Goal: Task Accomplishment & Management: Complete application form

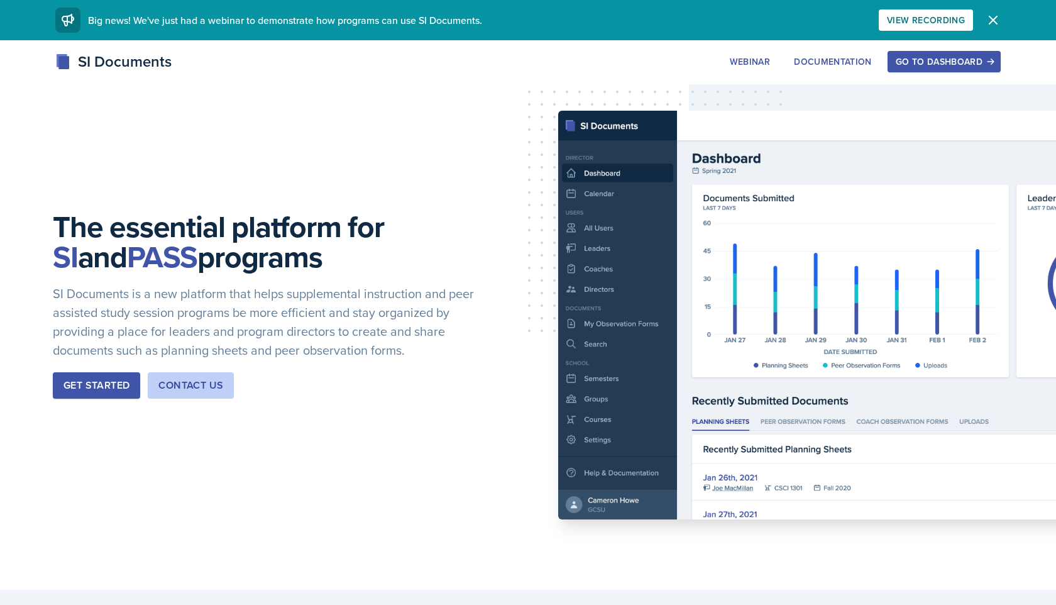
click at [922, 57] on div "Go to Dashboard" at bounding box center [944, 62] width 97 height 10
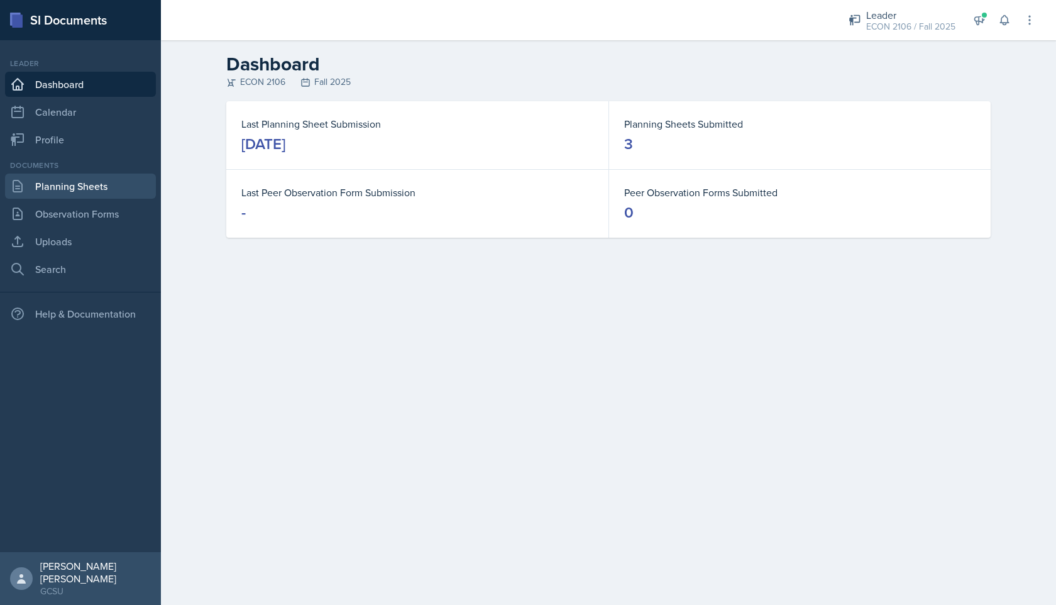
click at [113, 193] on link "Planning Sheets" at bounding box center [80, 186] width 151 height 25
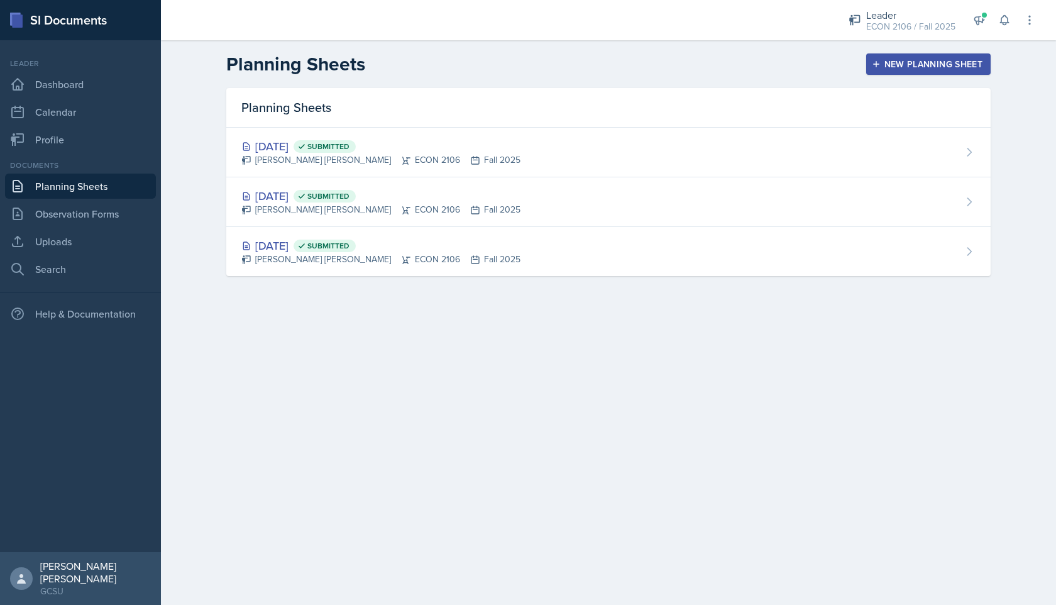
click at [926, 59] on div "New Planning Sheet" at bounding box center [929, 64] width 108 height 10
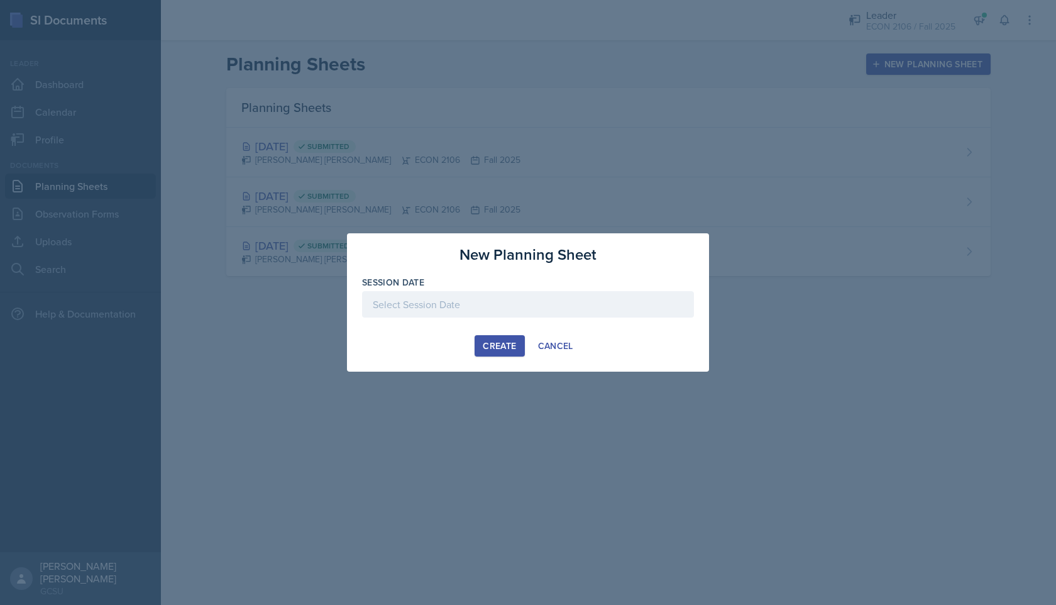
click at [492, 300] on div at bounding box center [528, 304] width 332 height 26
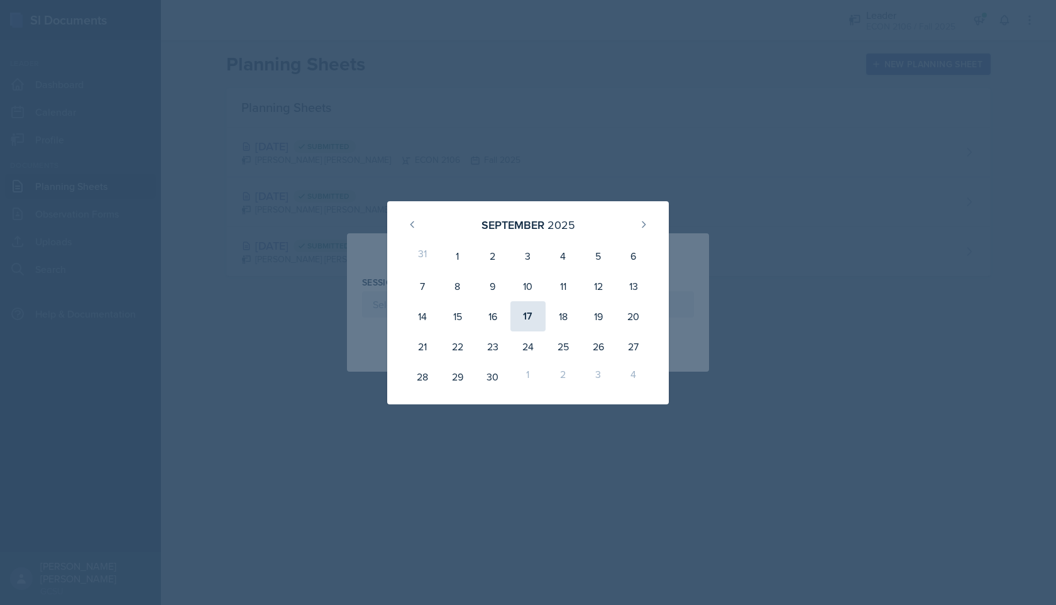
click at [533, 317] on div "17" at bounding box center [528, 316] width 35 height 30
type input "[DATE]"
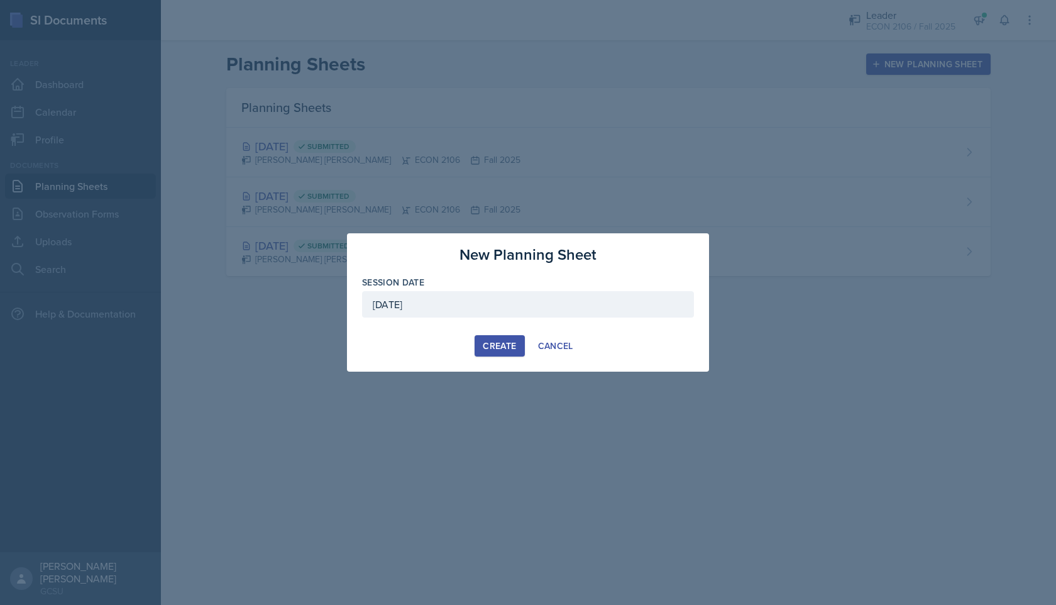
click at [485, 345] on div "Create" at bounding box center [499, 346] width 33 height 10
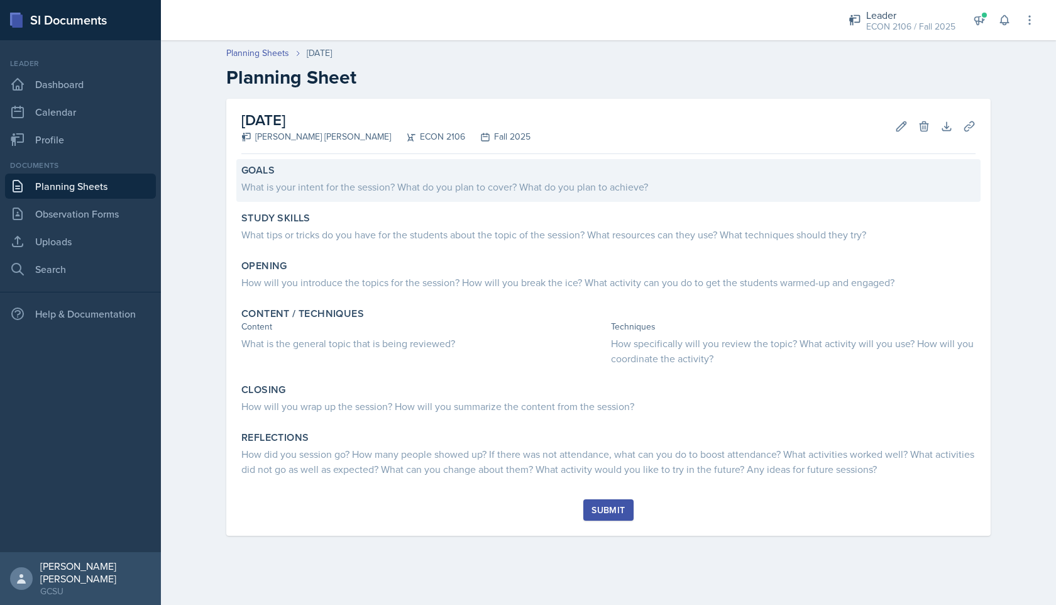
click at [511, 182] on div "What is your intent for the session? What do you plan to cover? What do you pla…" at bounding box center [608, 186] width 734 height 15
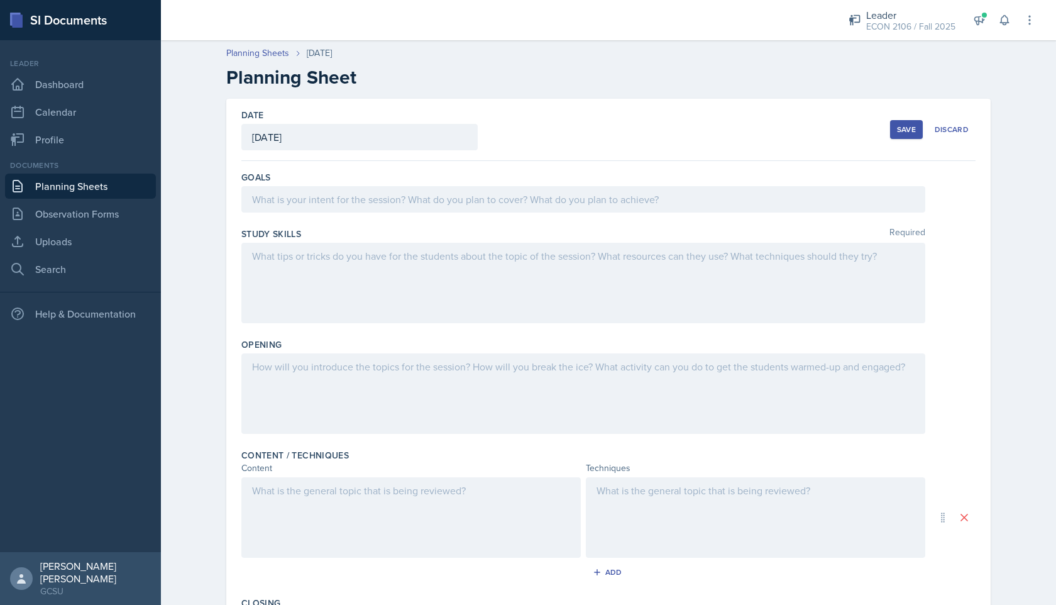
click at [439, 197] on div at bounding box center [583, 199] width 684 height 26
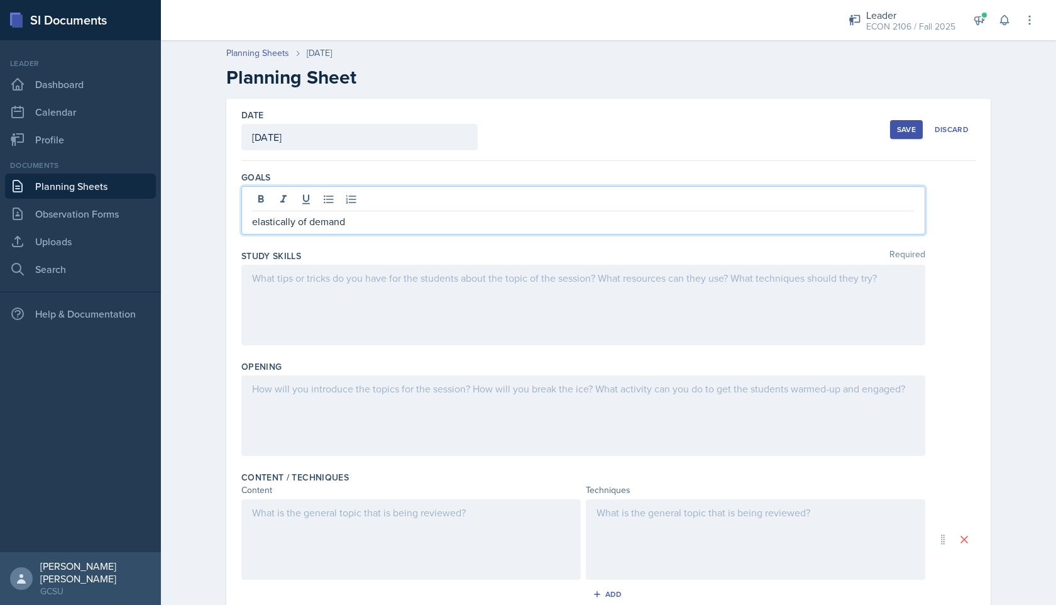
drag, startPoint x: 347, startPoint y: 226, endPoint x: 162, endPoint y: 209, distance: 185.6
click at [162, 209] on div "Planning Sheets [DATE] Planning Sheet Date [DATE] [DATE] 31 1 2 3 4 5 6 7 8 9 1…" at bounding box center [608, 454] width 895 height 841
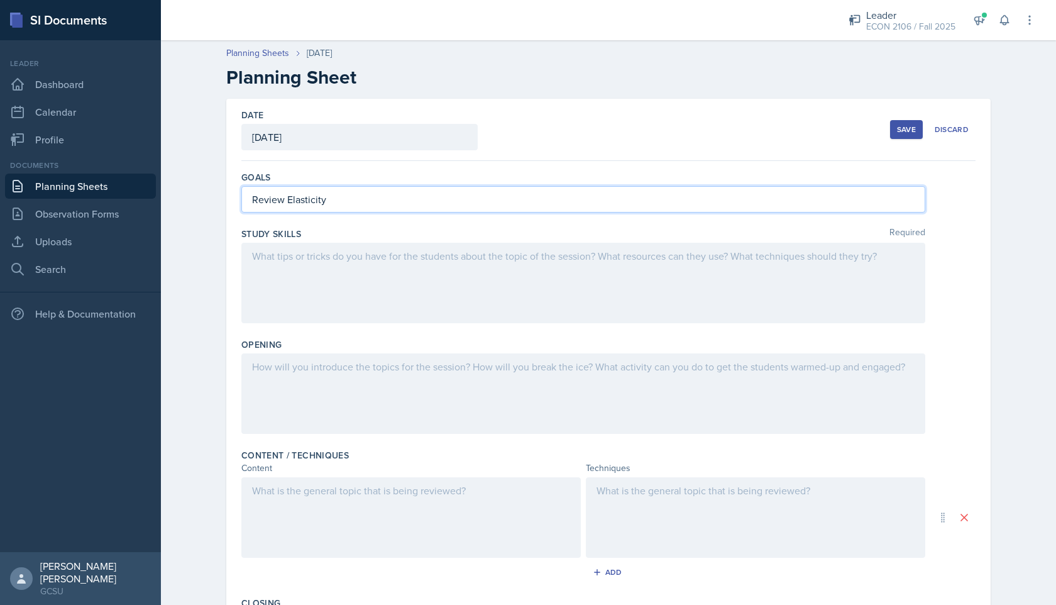
click at [353, 199] on p "Review Elasticity" at bounding box center [583, 199] width 663 height 15
click at [318, 293] on div at bounding box center [583, 283] width 684 height 80
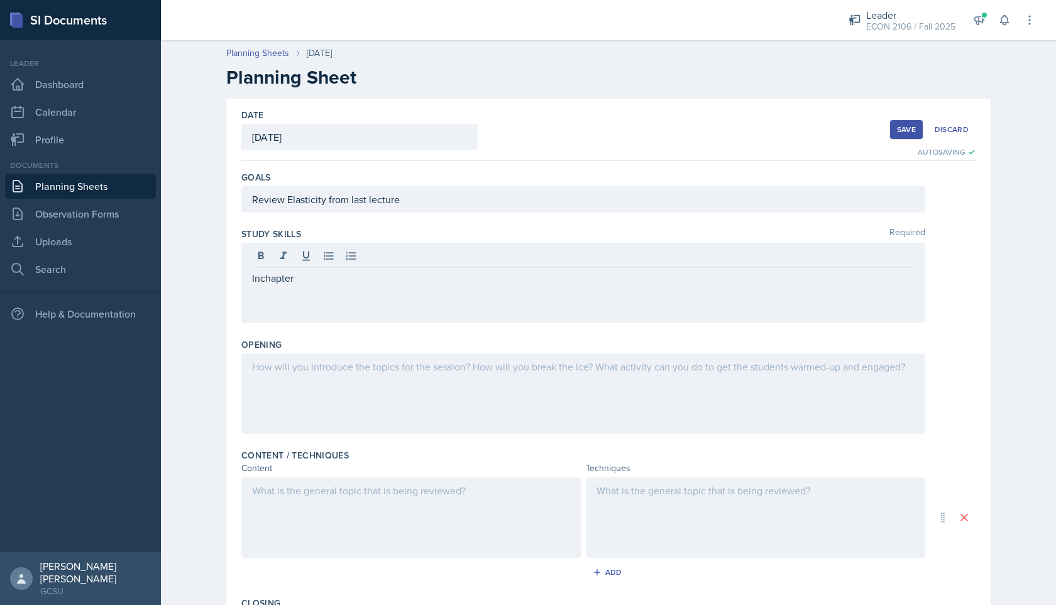
click at [352, 292] on div "Inchapter" at bounding box center [583, 283] width 684 height 80
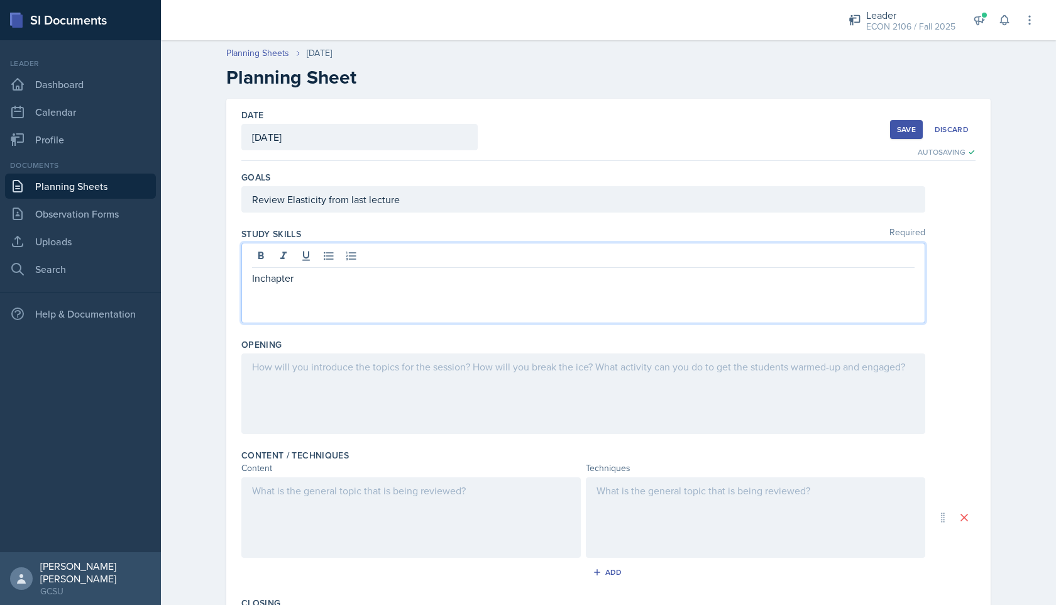
click at [336, 276] on p "Inchapter" at bounding box center [583, 277] width 663 height 15
click at [259, 278] on p "Inchapter questions," at bounding box center [583, 277] width 663 height 15
click at [377, 274] on p "In chapter questions," at bounding box center [583, 277] width 663 height 15
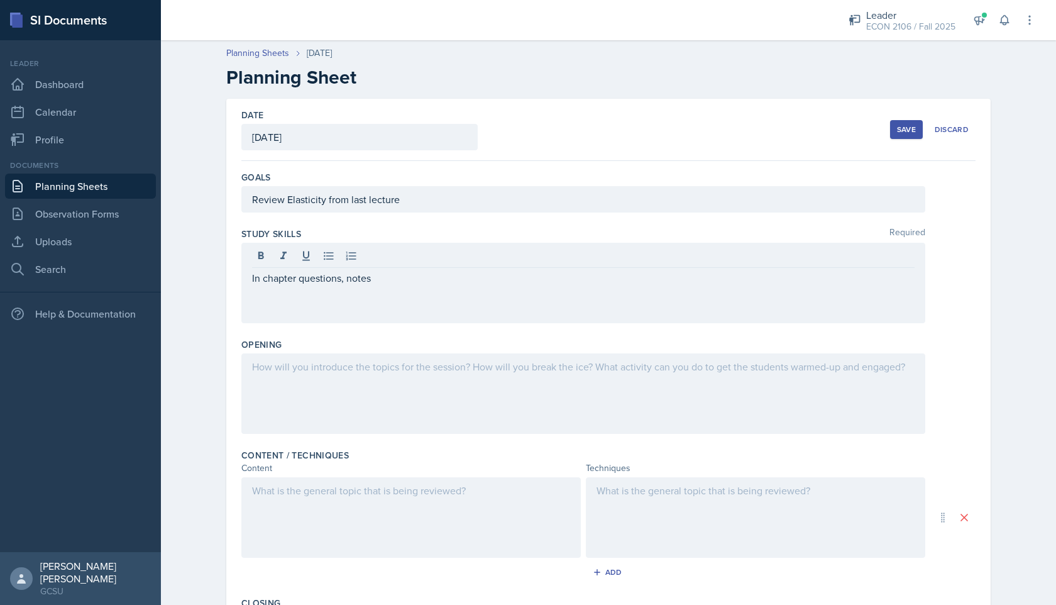
click at [350, 398] on div at bounding box center [583, 393] width 684 height 80
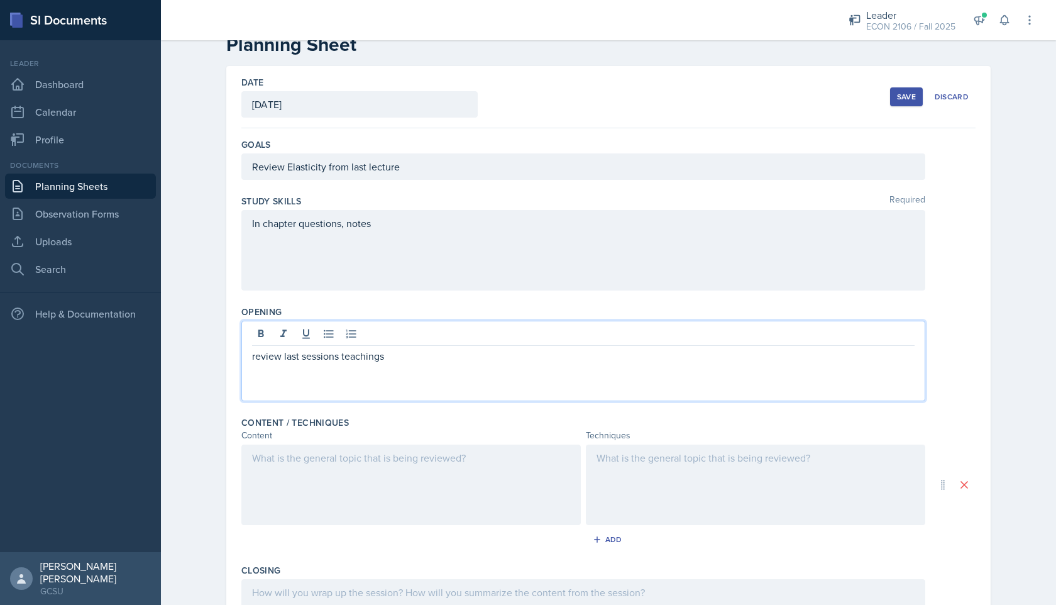
click at [360, 506] on div at bounding box center [411, 485] width 340 height 80
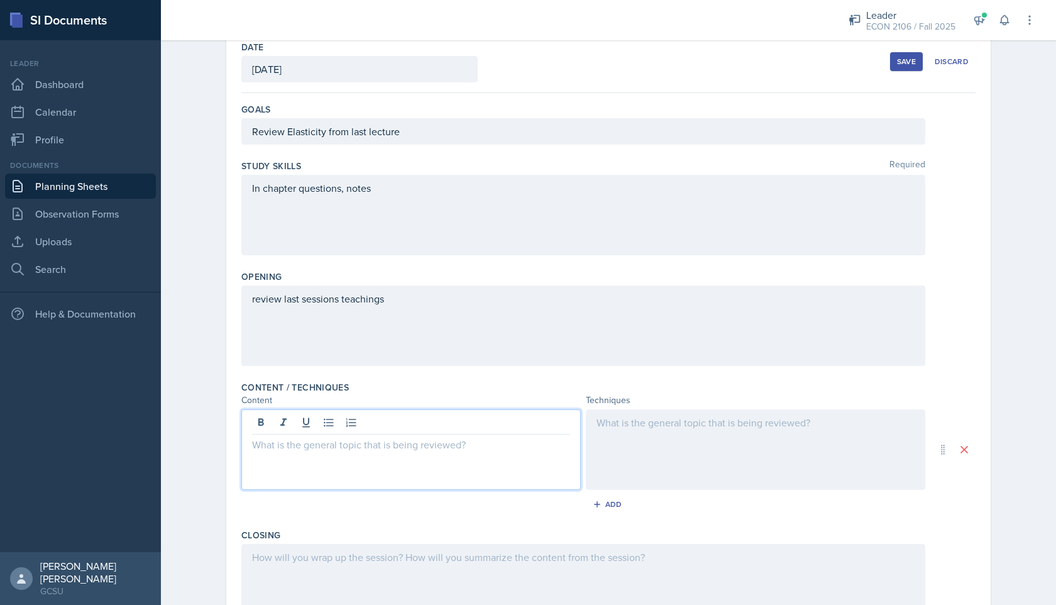
scroll to position [65, 0]
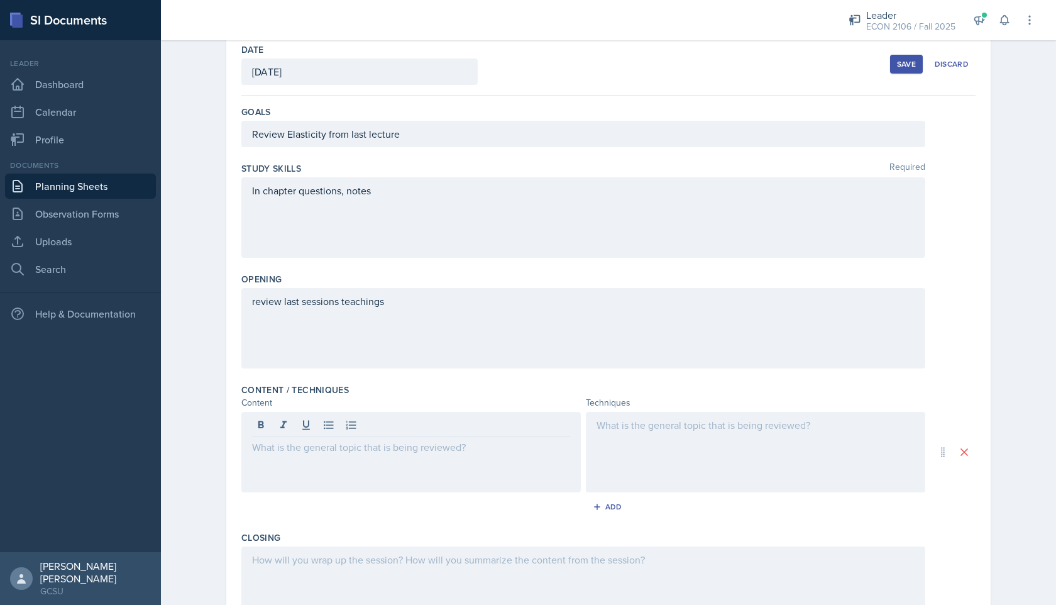
click at [565, 223] on div "In chapter questions, notes" at bounding box center [583, 217] width 684 height 80
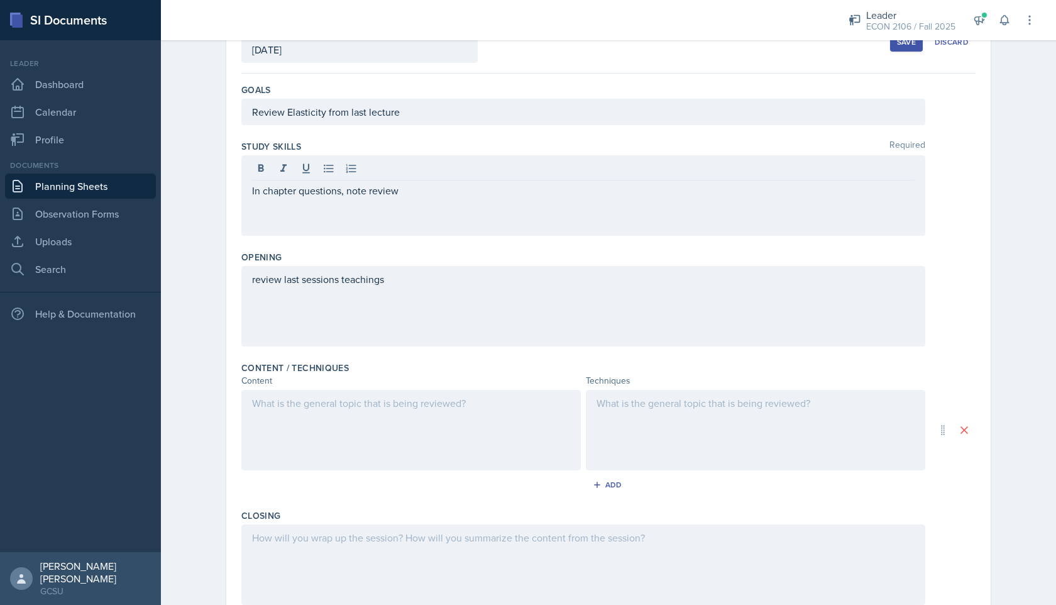
click at [550, 302] on div "review last sessions teachings" at bounding box center [583, 306] width 684 height 80
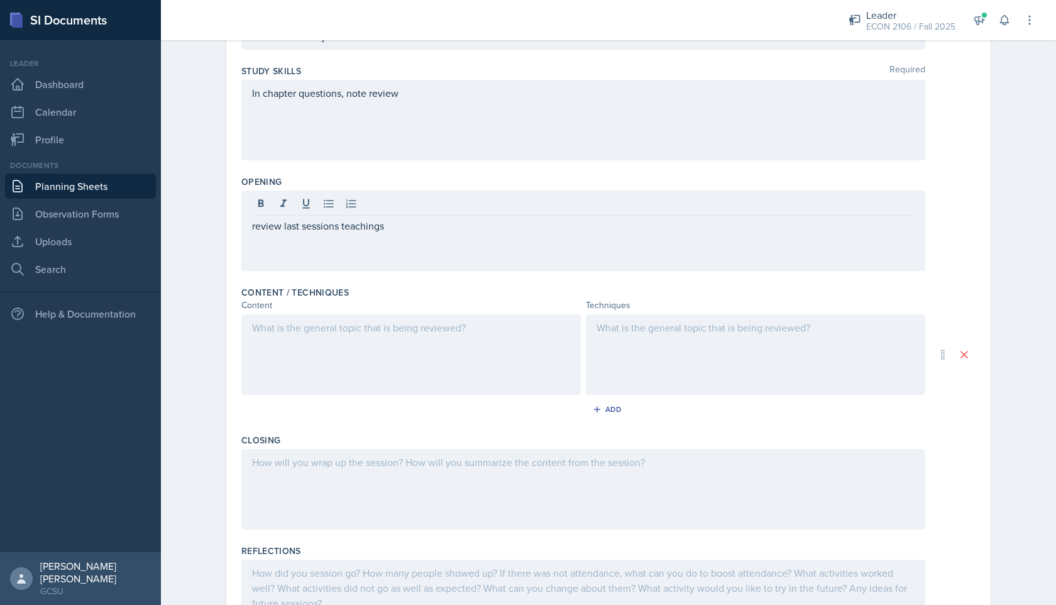
click at [532, 336] on div at bounding box center [411, 354] width 340 height 80
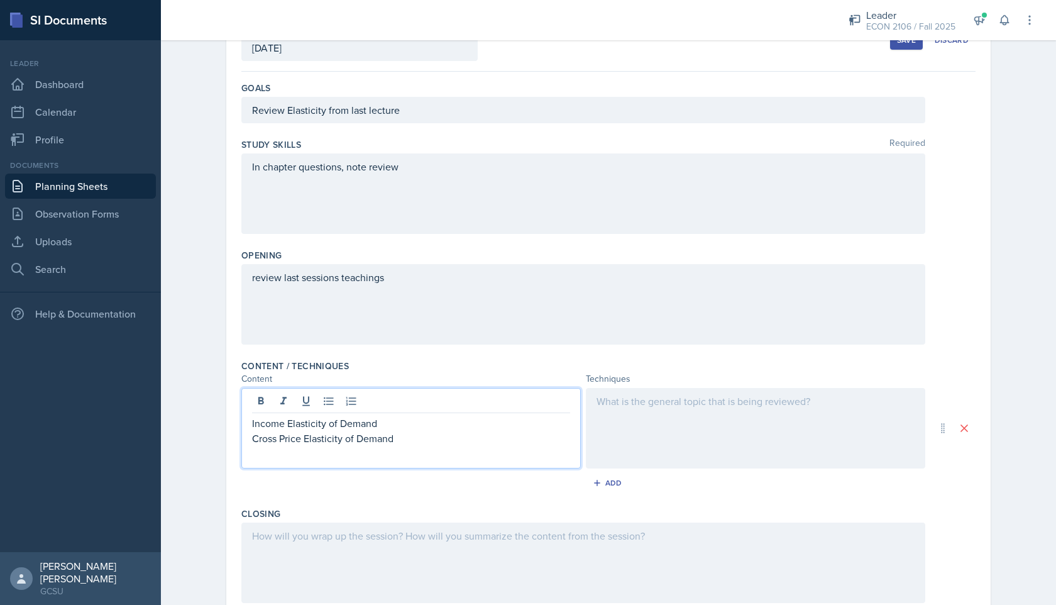
scroll to position [119, 0]
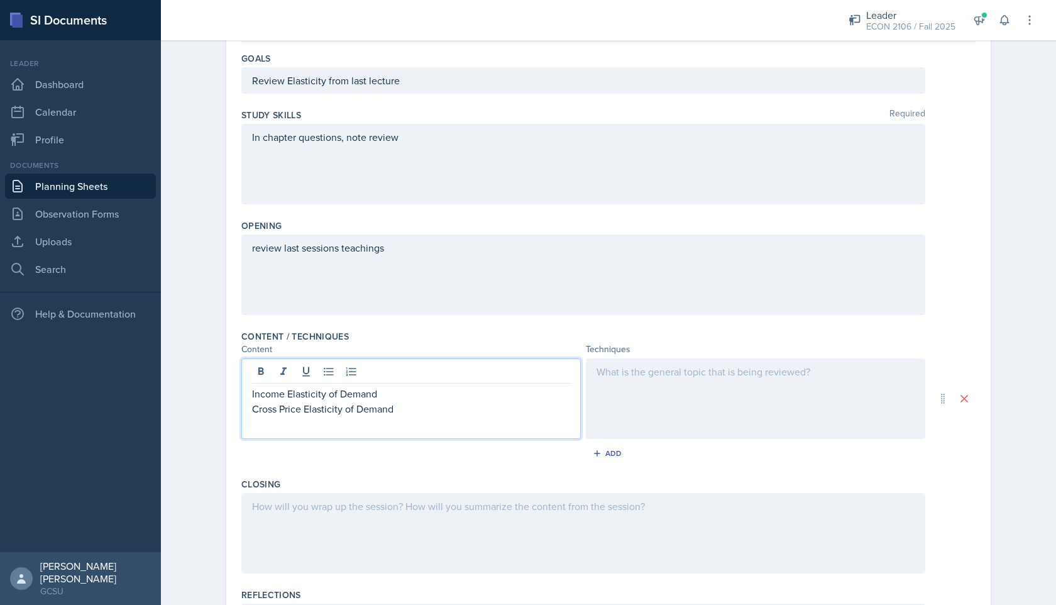
click at [685, 414] on div at bounding box center [756, 398] width 340 height 80
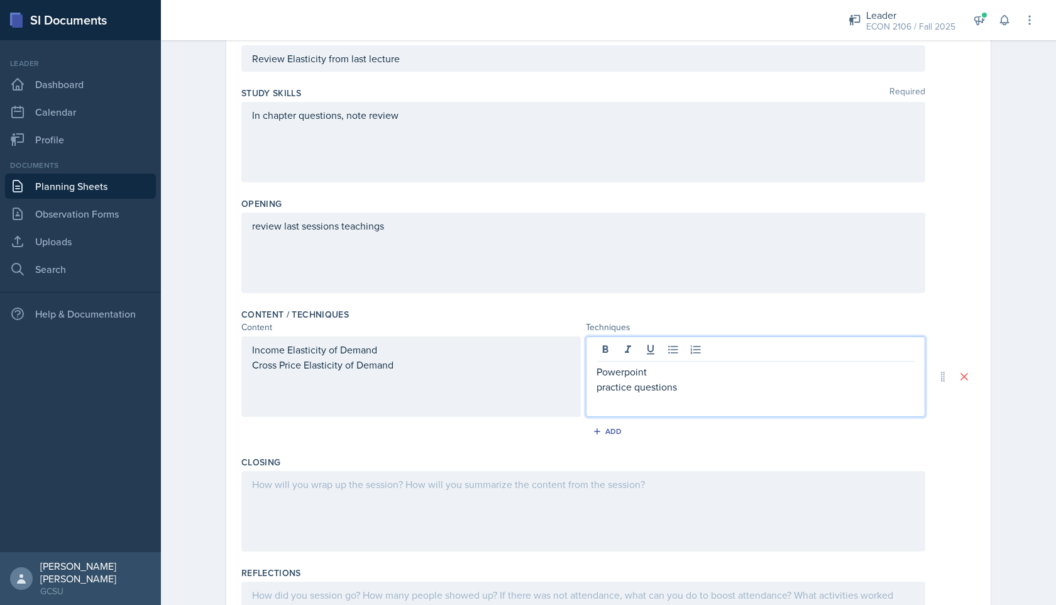
scroll to position [248, 0]
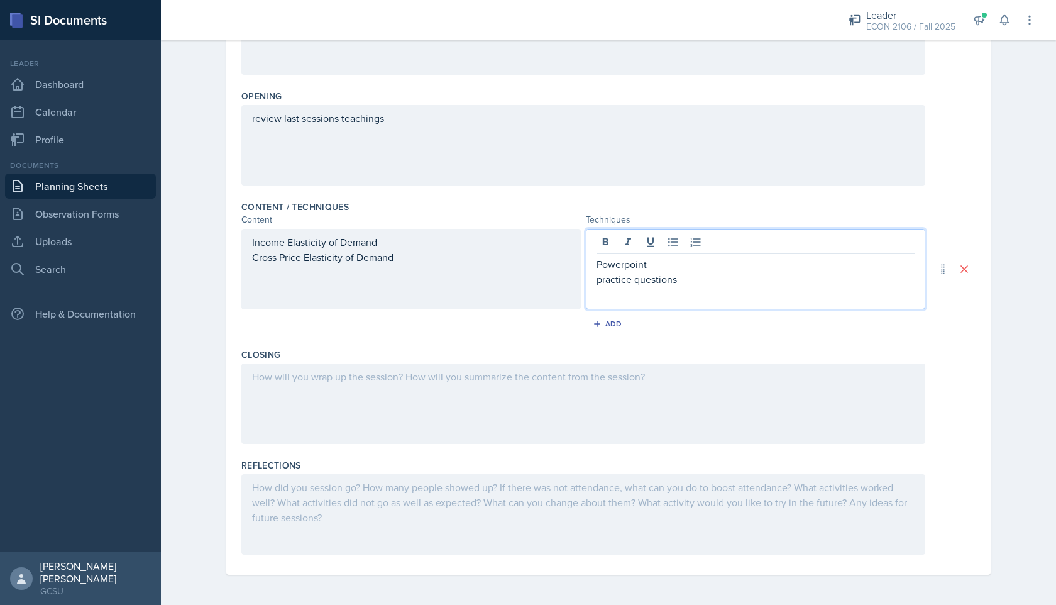
click at [528, 377] on div at bounding box center [583, 403] width 684 height 80
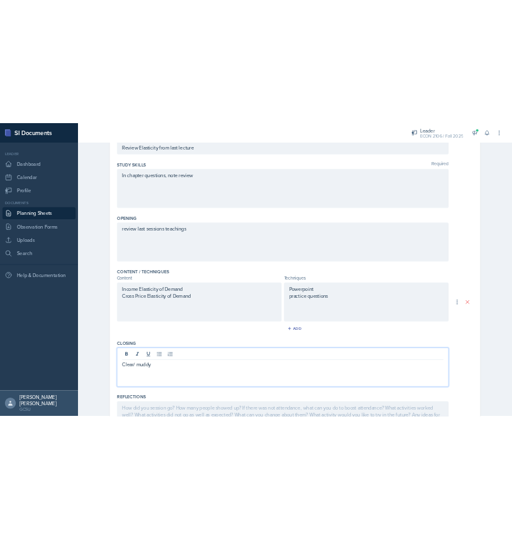
scroll to position [0, 0]
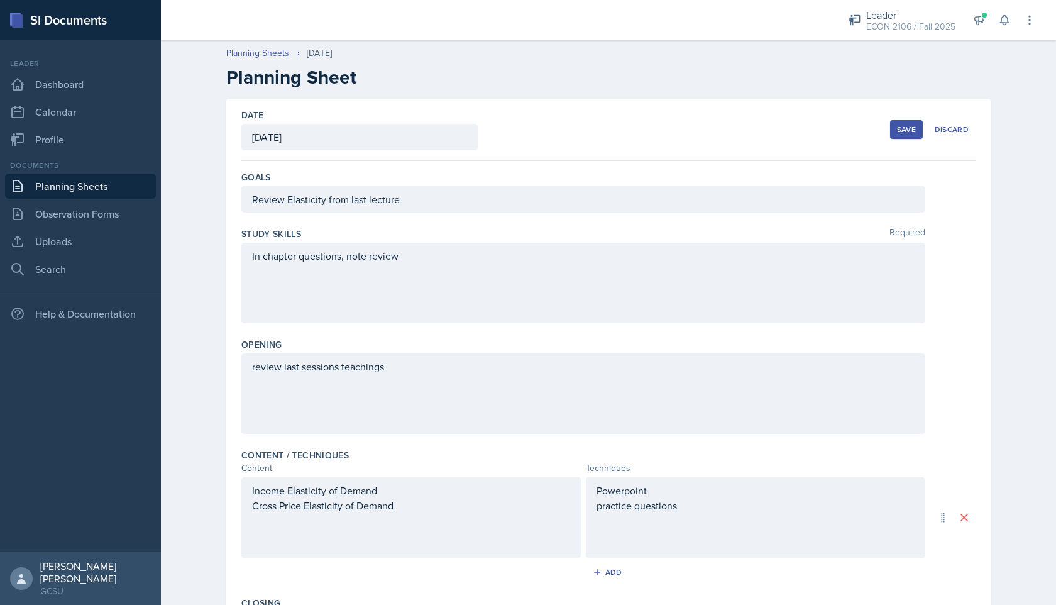
click at [898, 135] on button "Save" at bounding box center [906, 129] width 33 height 19
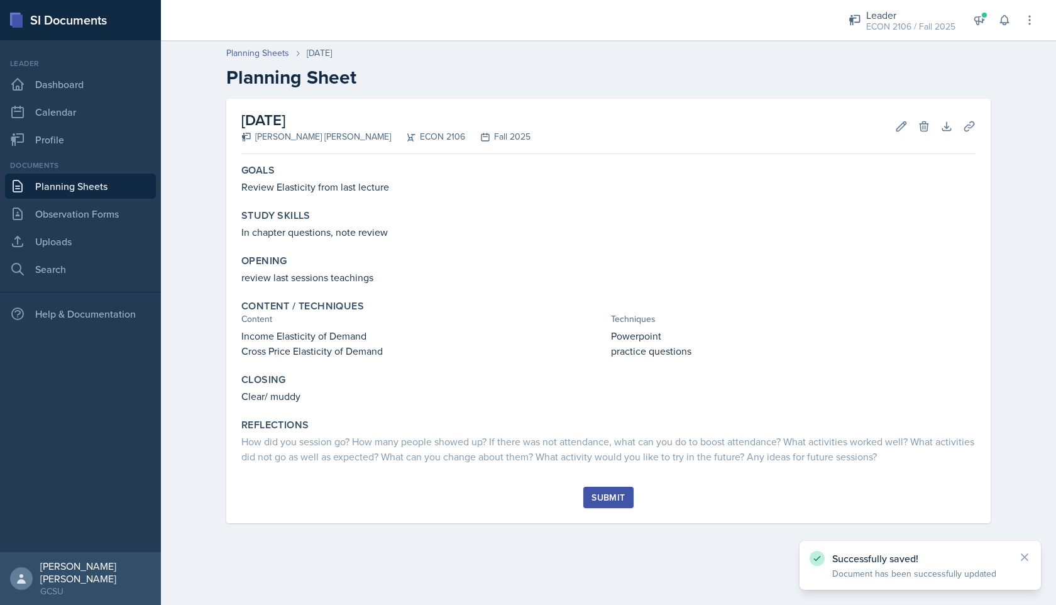
click at [609, 500] on div "Submit" at bounding box center [608, 497] width 33 height 10
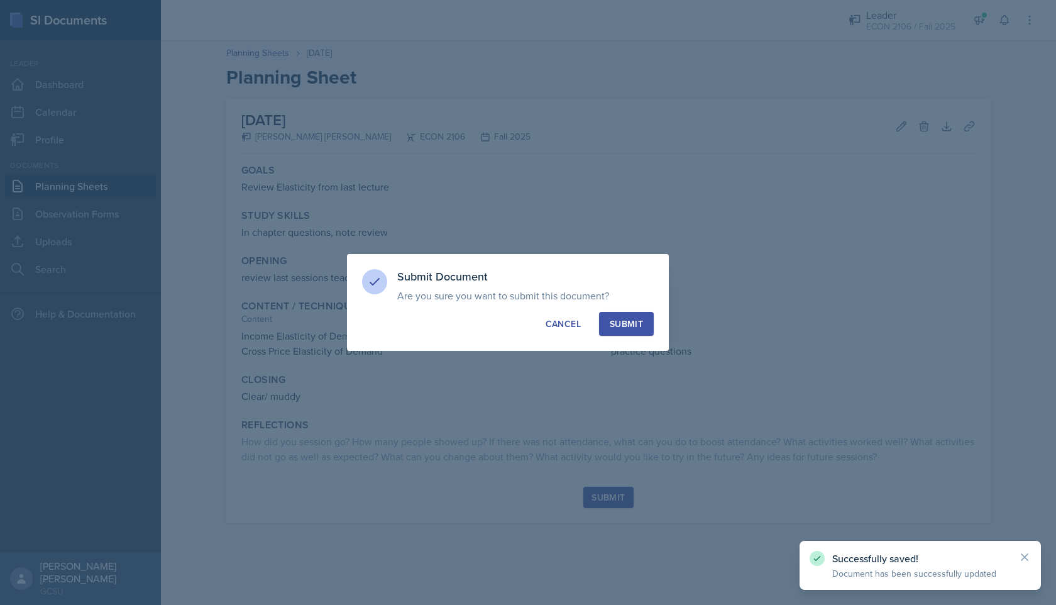
click at [644, 319] on button "Submit" at bounding box center [626, 324] width 55 height 24
